Goal: Information Seeking & Learning: Learn about a topic

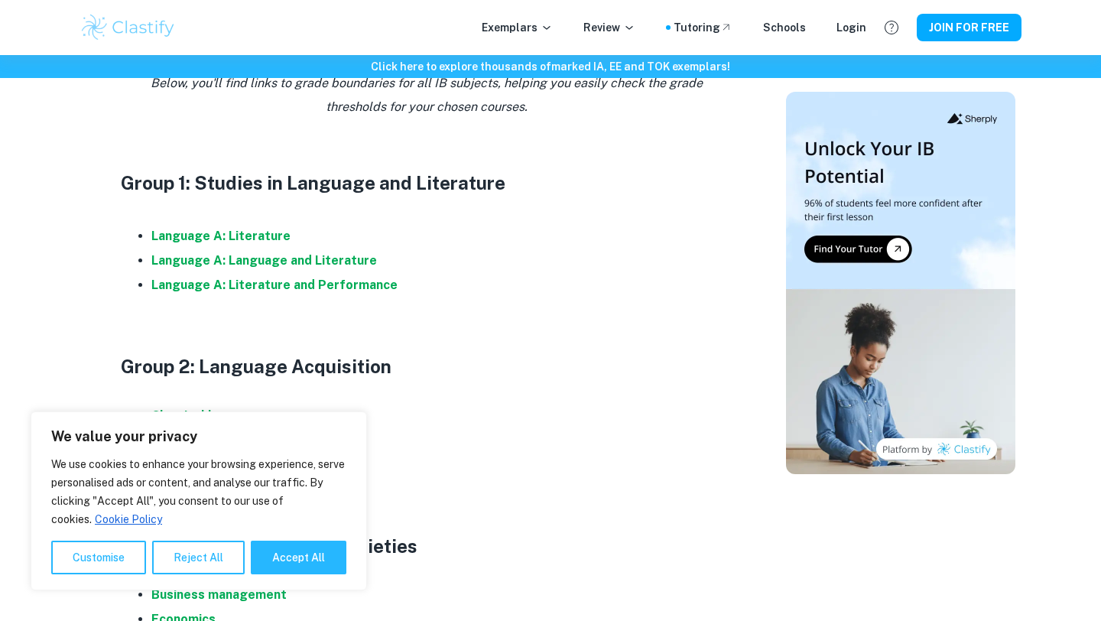
scroll to position [772, 0]
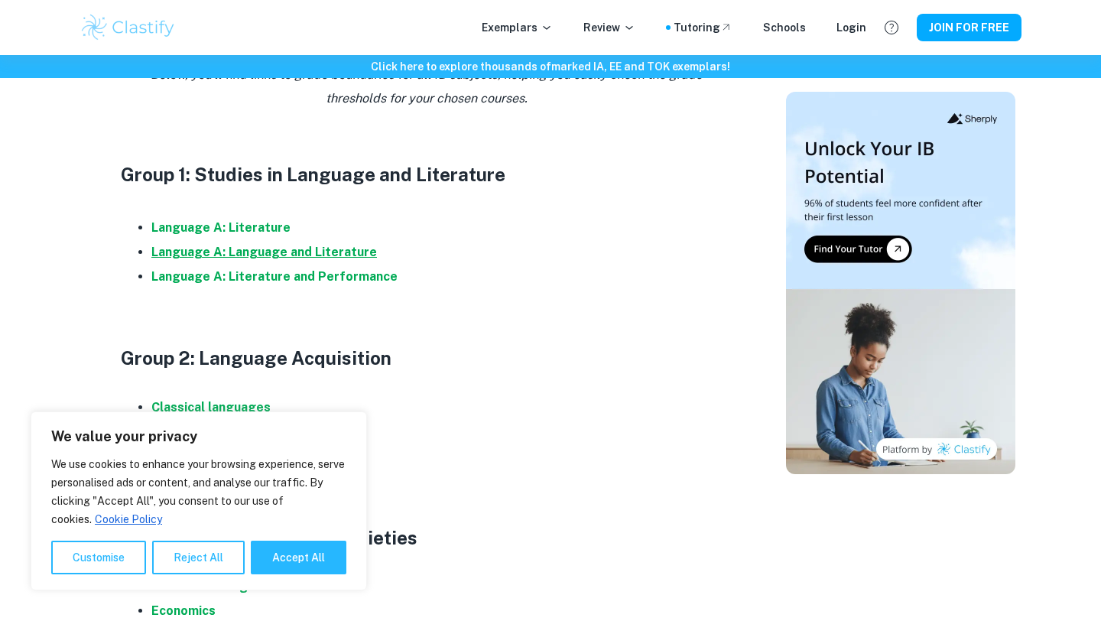
click at [268, 247] on strong "Language A: Language and Literature" at bounding box center [264, 252] width 226 height 15
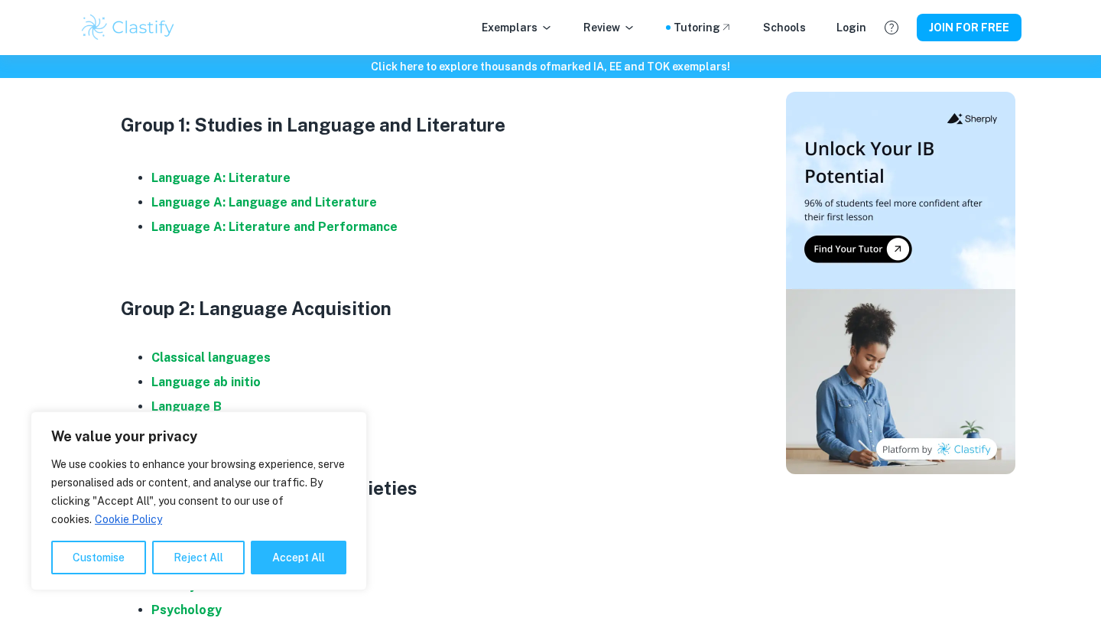
scroll to position [759, 0]
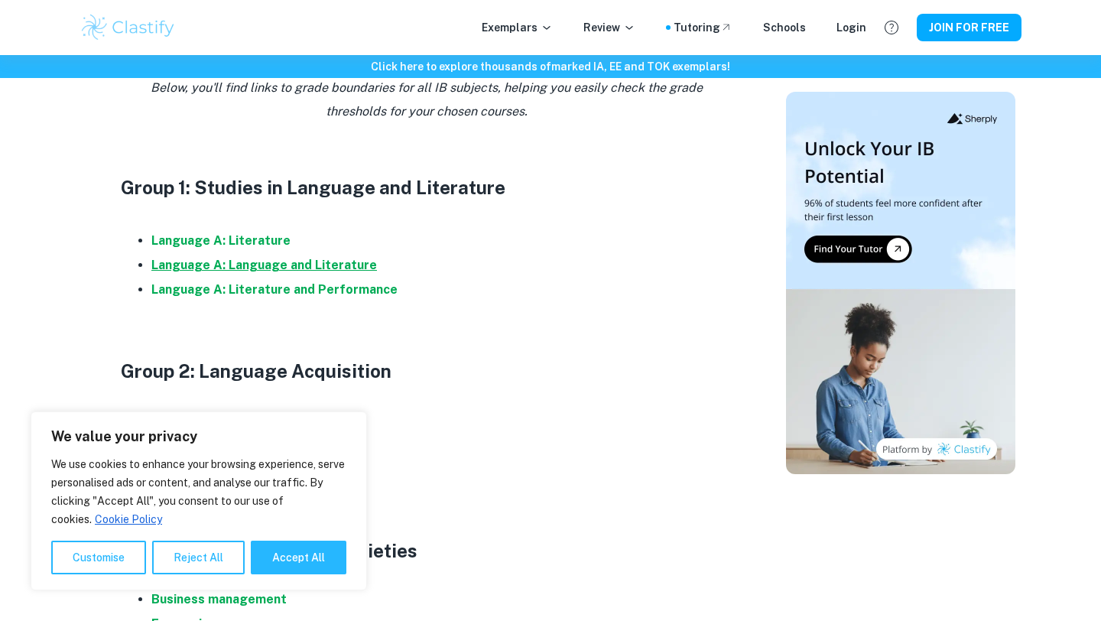
click at [155, 268] on strong "Language A: Language and Literature" at bounding box center [264, 265] width 226 height 15
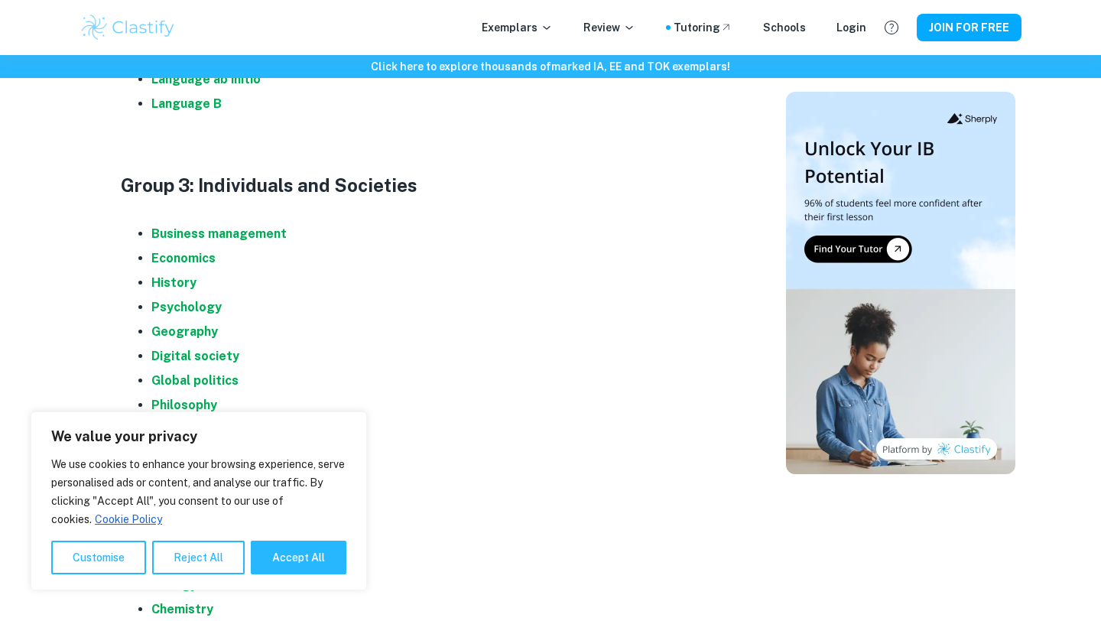
scroll to position [1128, 0]
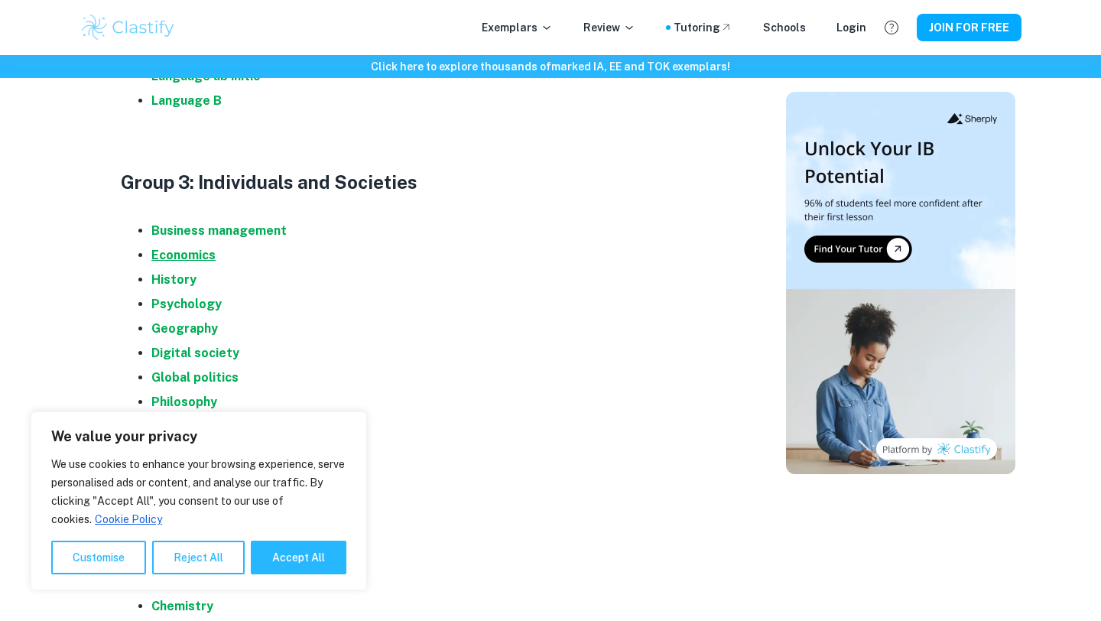
click at [190, 258] on strong "Economics" at bounding box center [183, 255] width 64 height 15
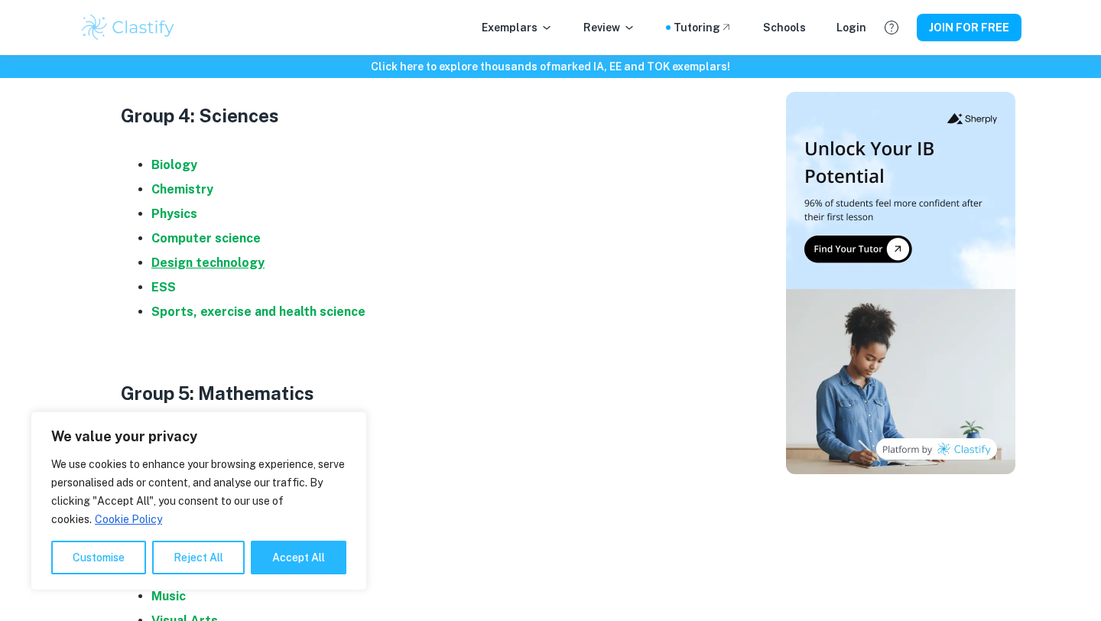
scroll to position [1548, 0]
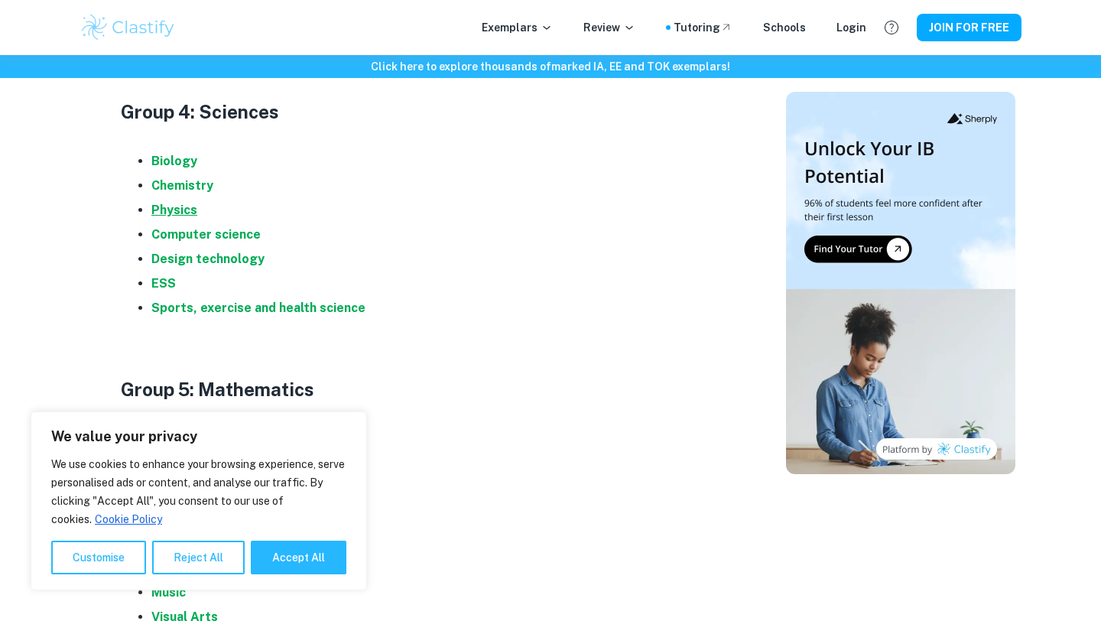
click at [177, 209] on strong "Physics" at bounding box center [174, 210] width 46 height 15
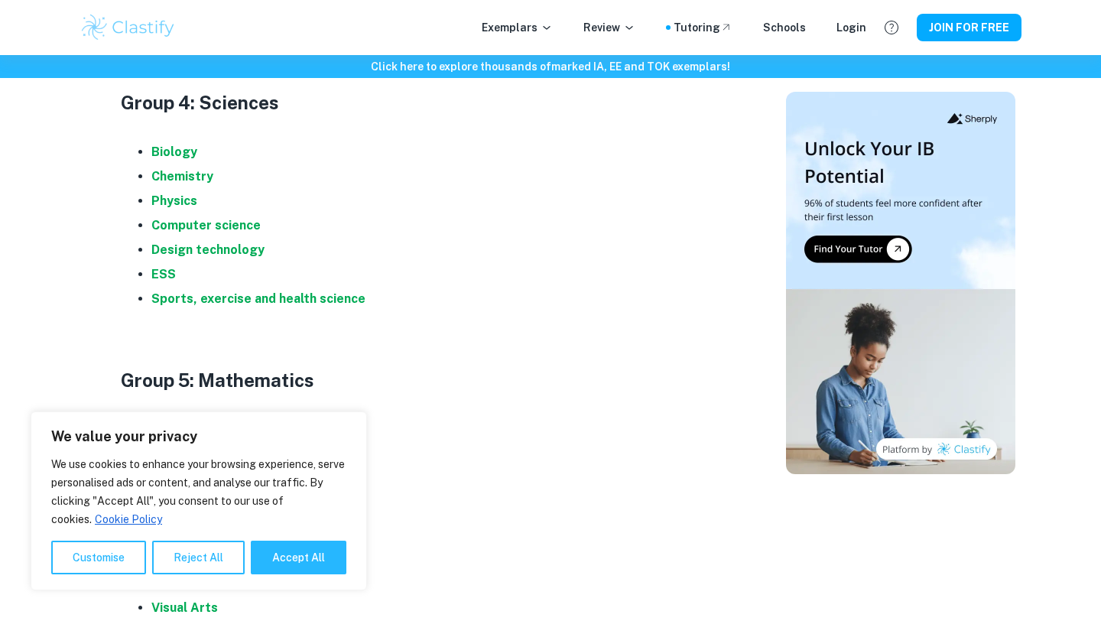
scroll to position [1553, 0]
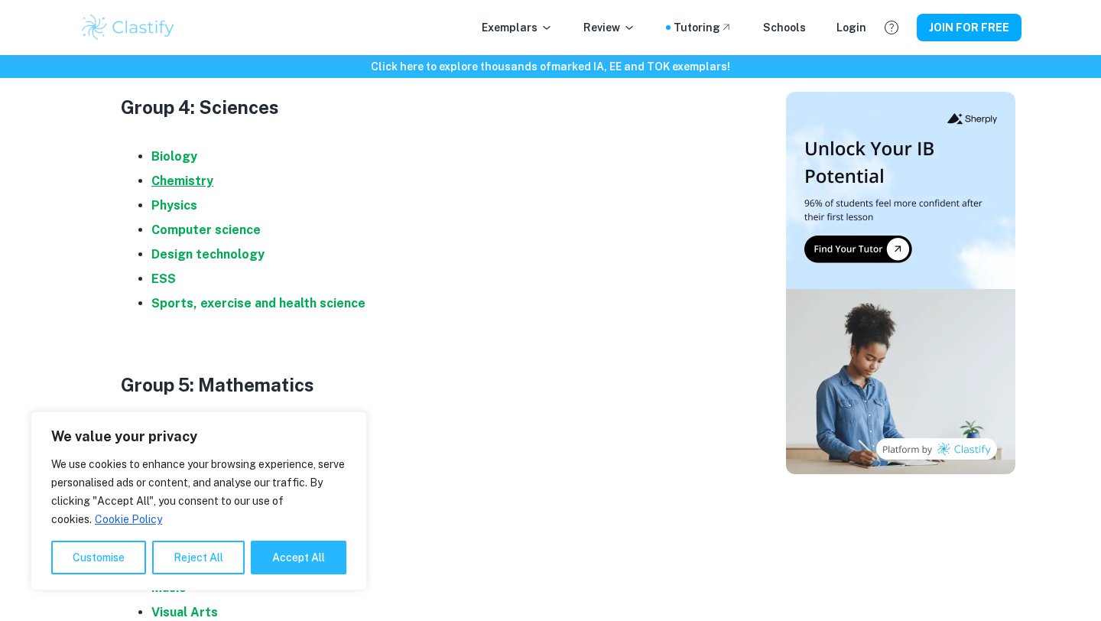
click at [159, 184] on strong "Chemistry" at bounding box center [182, 181] width 62 height 15
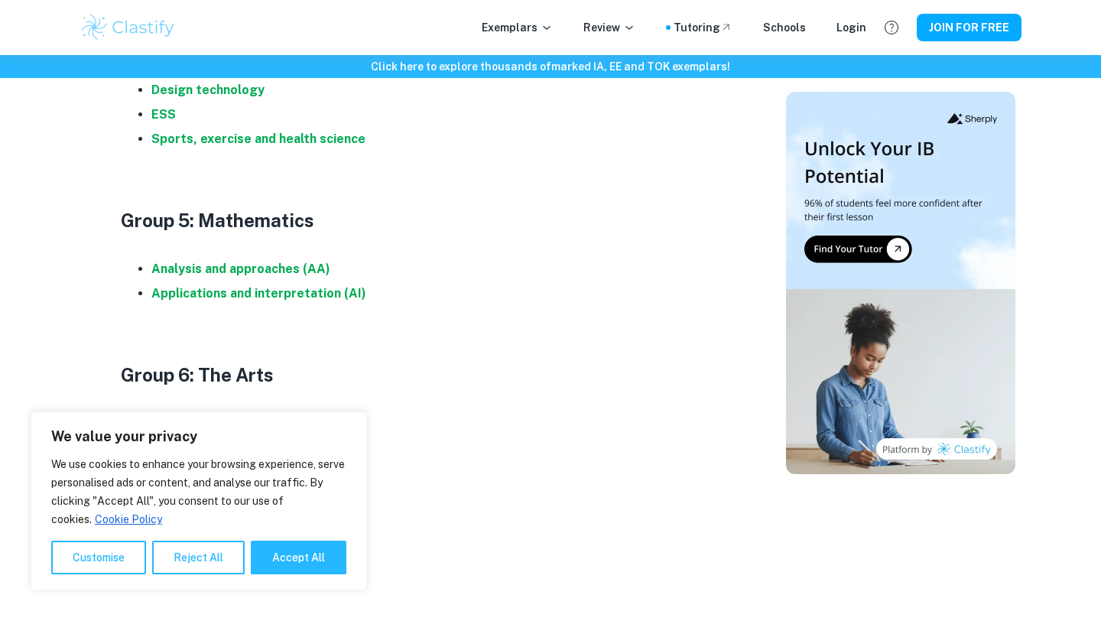
scroll to position [1725, 0]
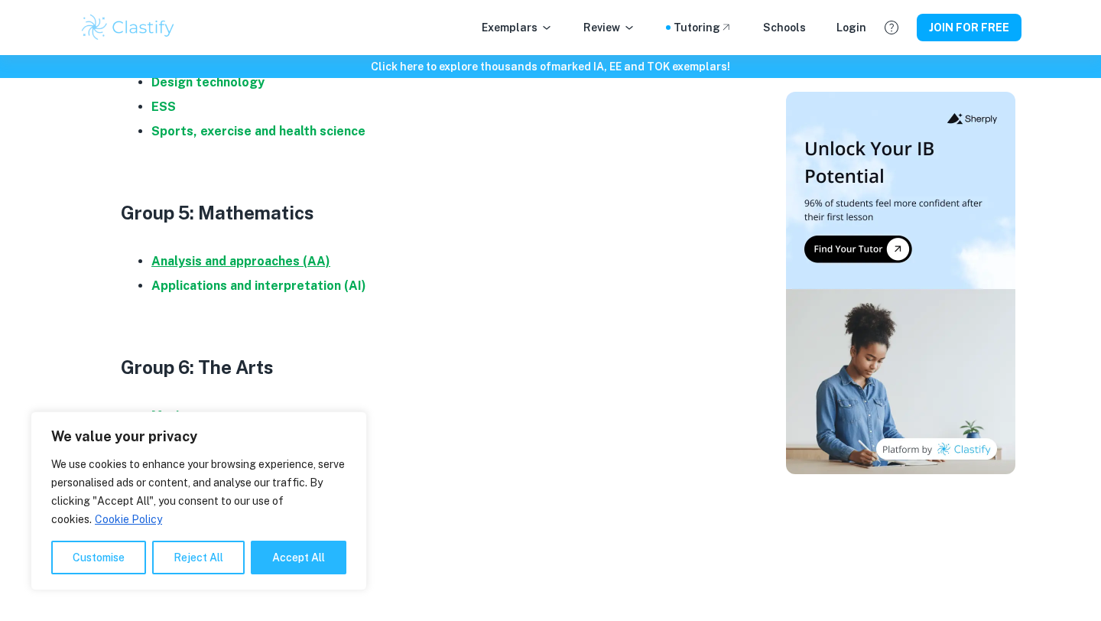
click at [175, 261] on strong "Analysis and approaches (AA)" at bounding box center [240, 261] width 179 height 15
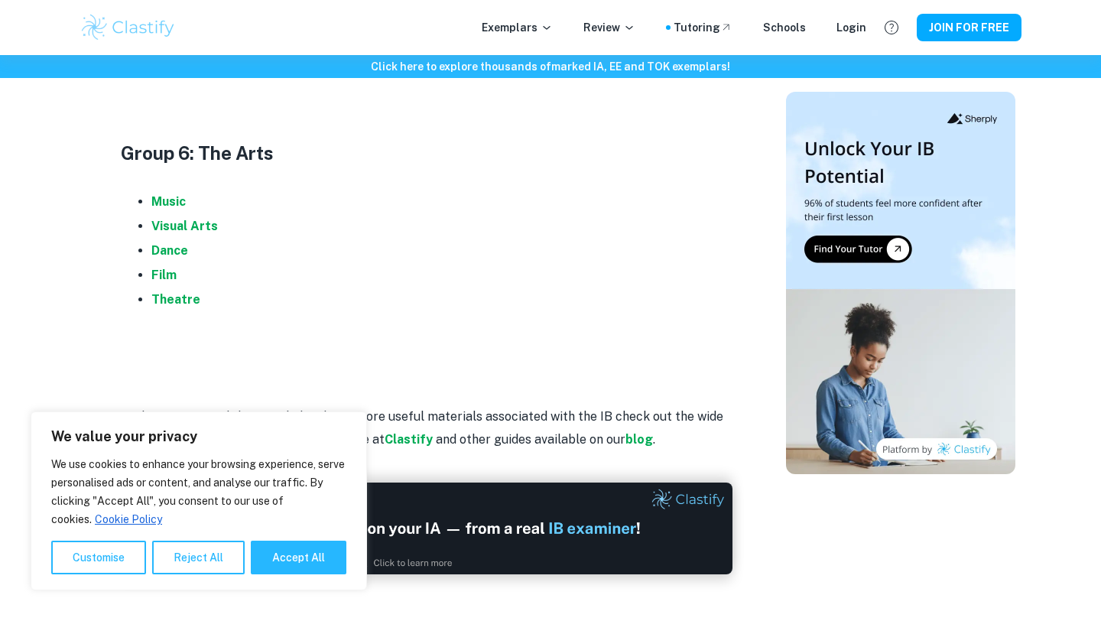
scroll to position [1943, 0]
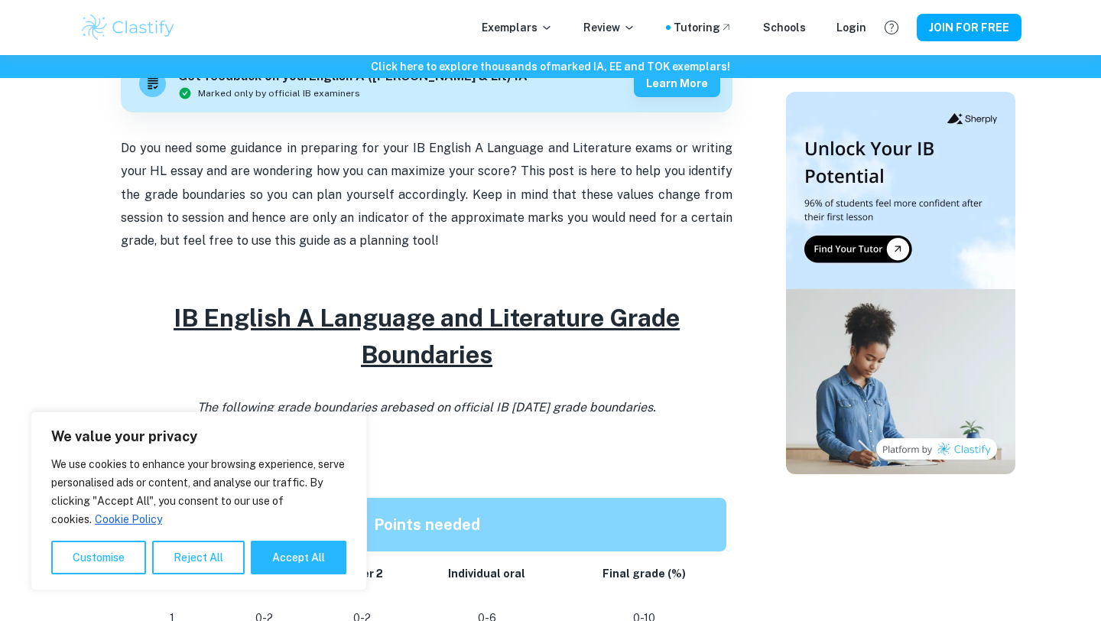
scroll to position [545, 0]
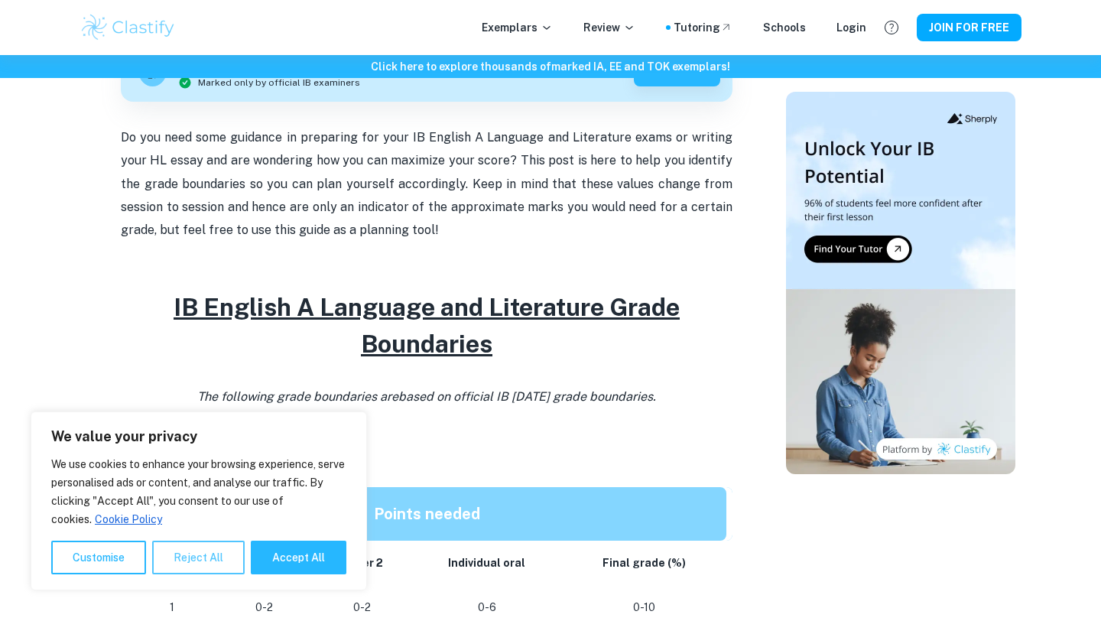
click at [187, 549] on button "Reject All" at bounding box center [198, 558] width 93 height 34
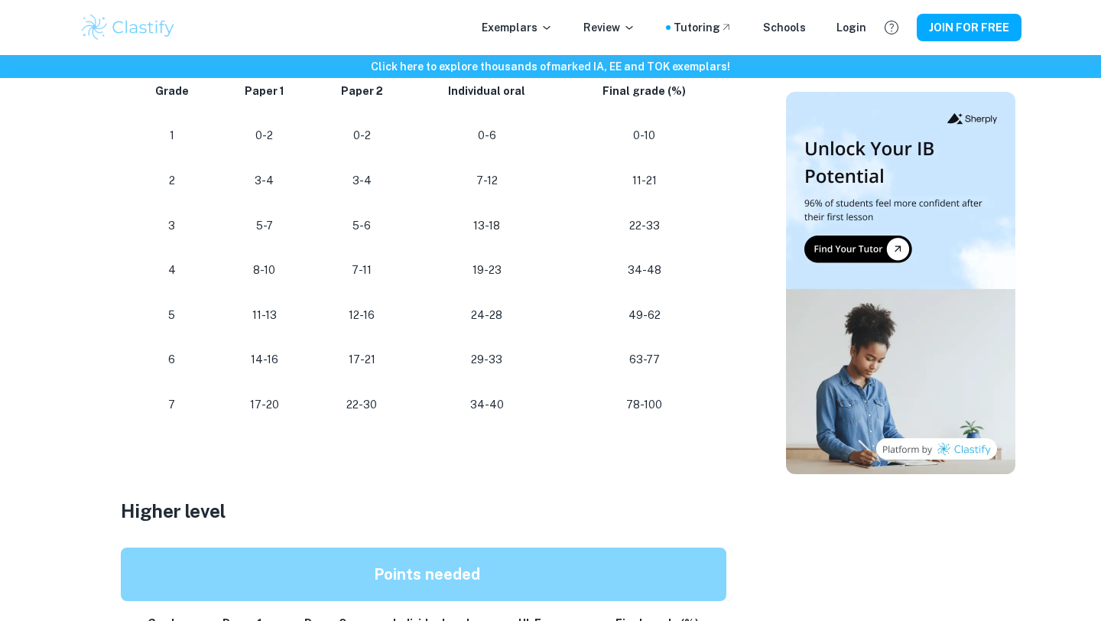
scroll to position [734, 0]
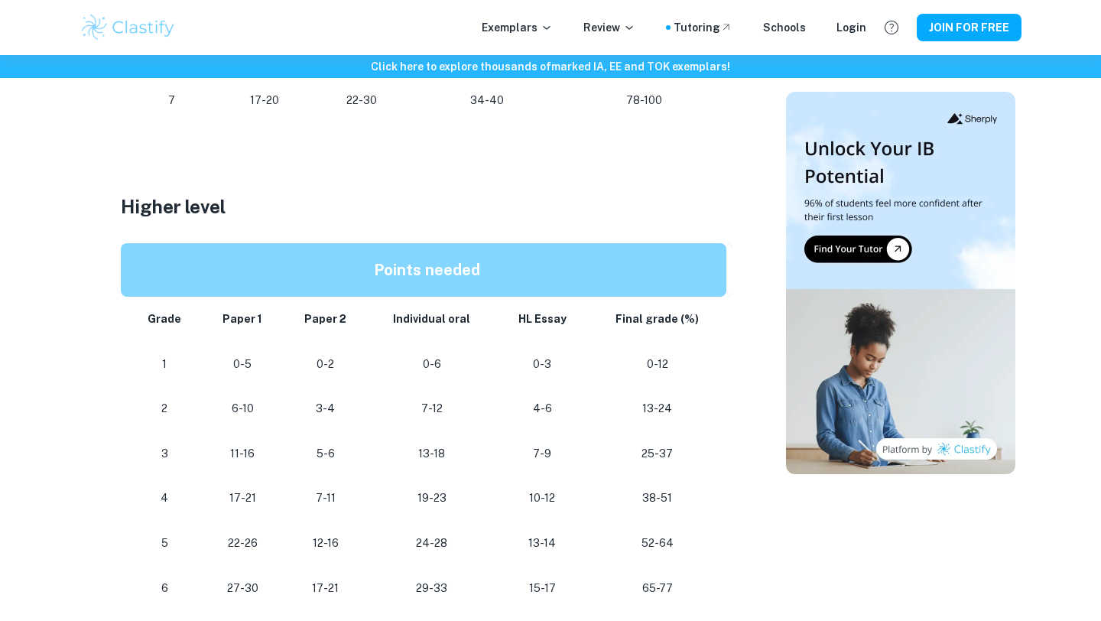
click at [353, 194] on h3 "Higher level" at bounding box center [427, 207] width 612 height 28
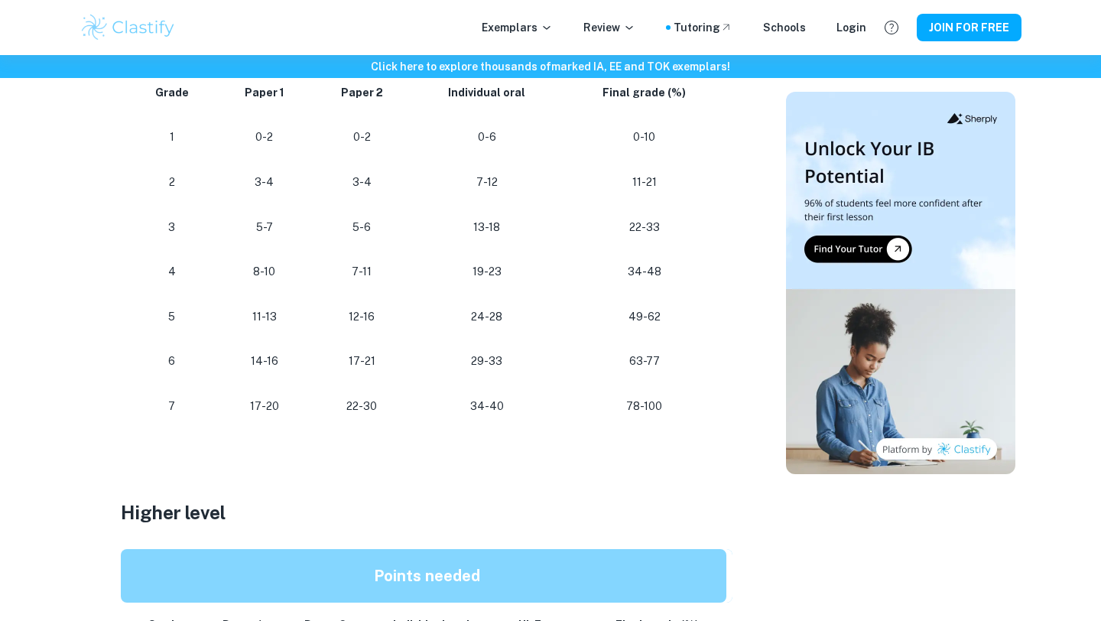
scroll to position [845, 0]
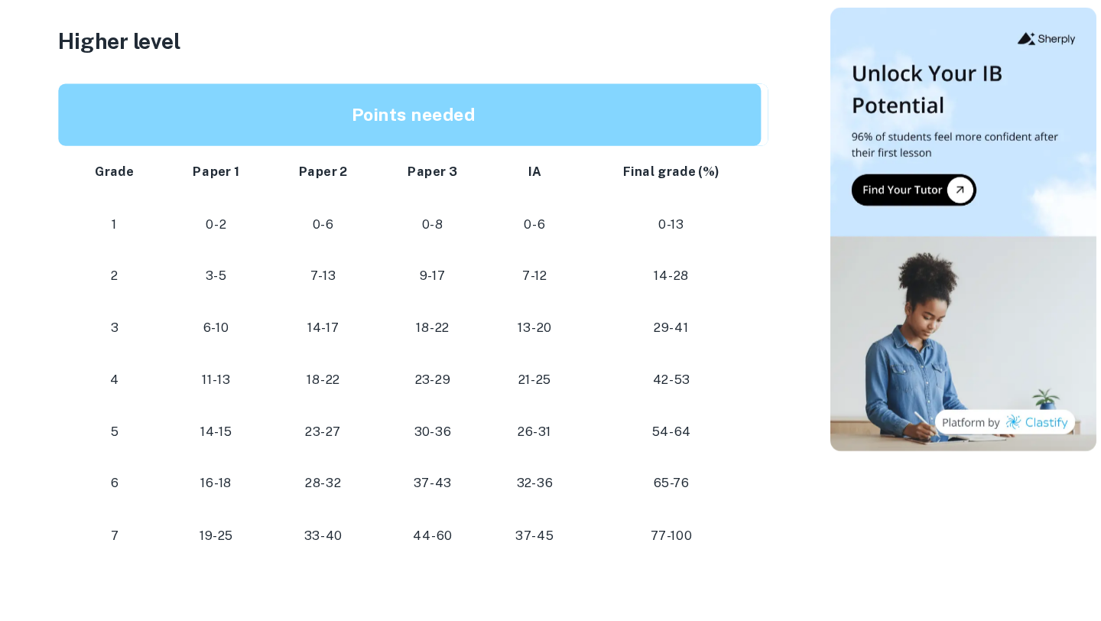
scroll to position [1288, 0]
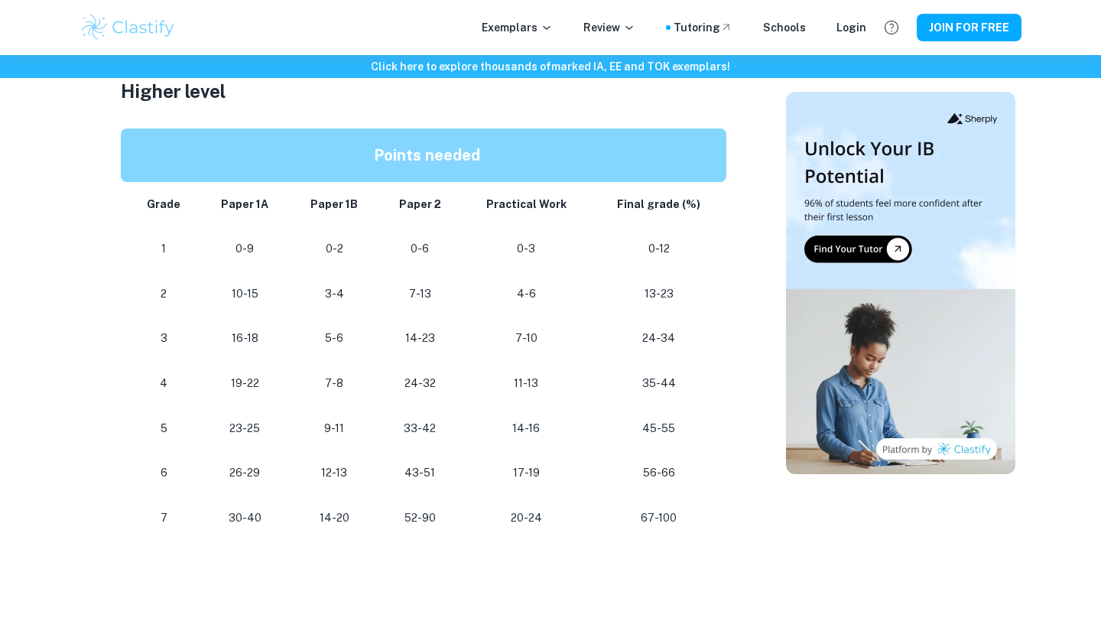
scroll to position [1314, 0]
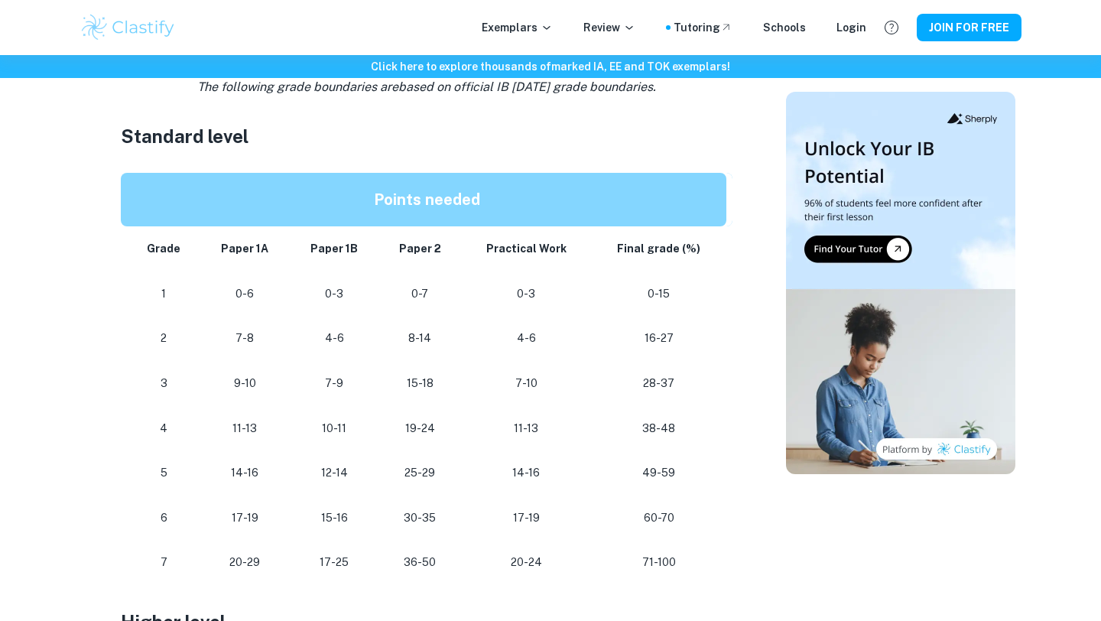
scroll to position [763, 0]
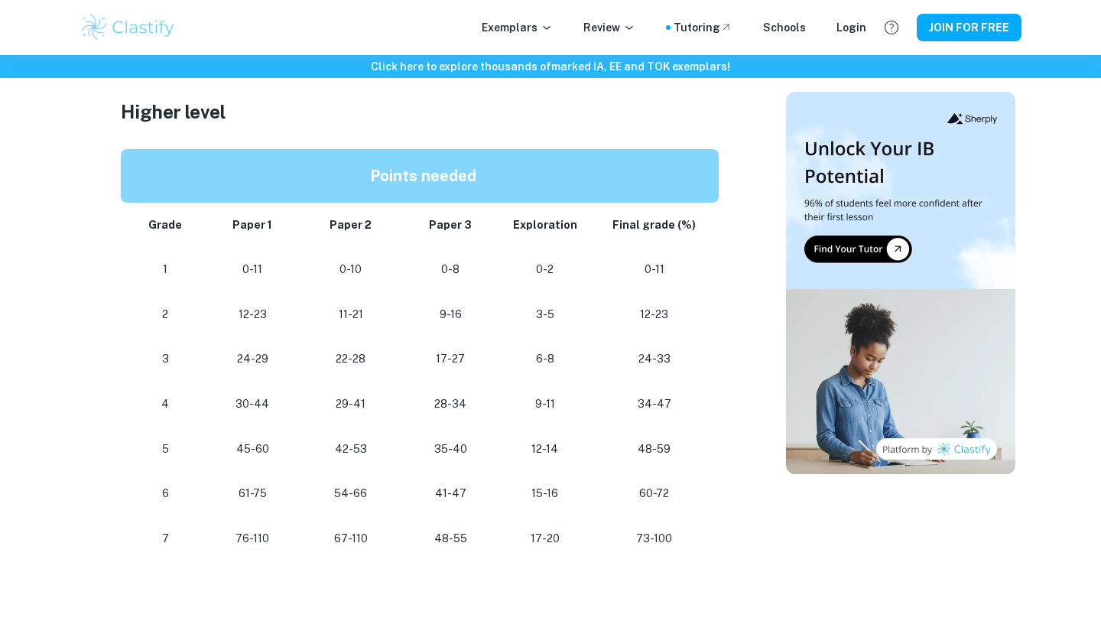
scroll to position [1279, 0]
